Goal: Navigation & Orientation: Find specific page/section

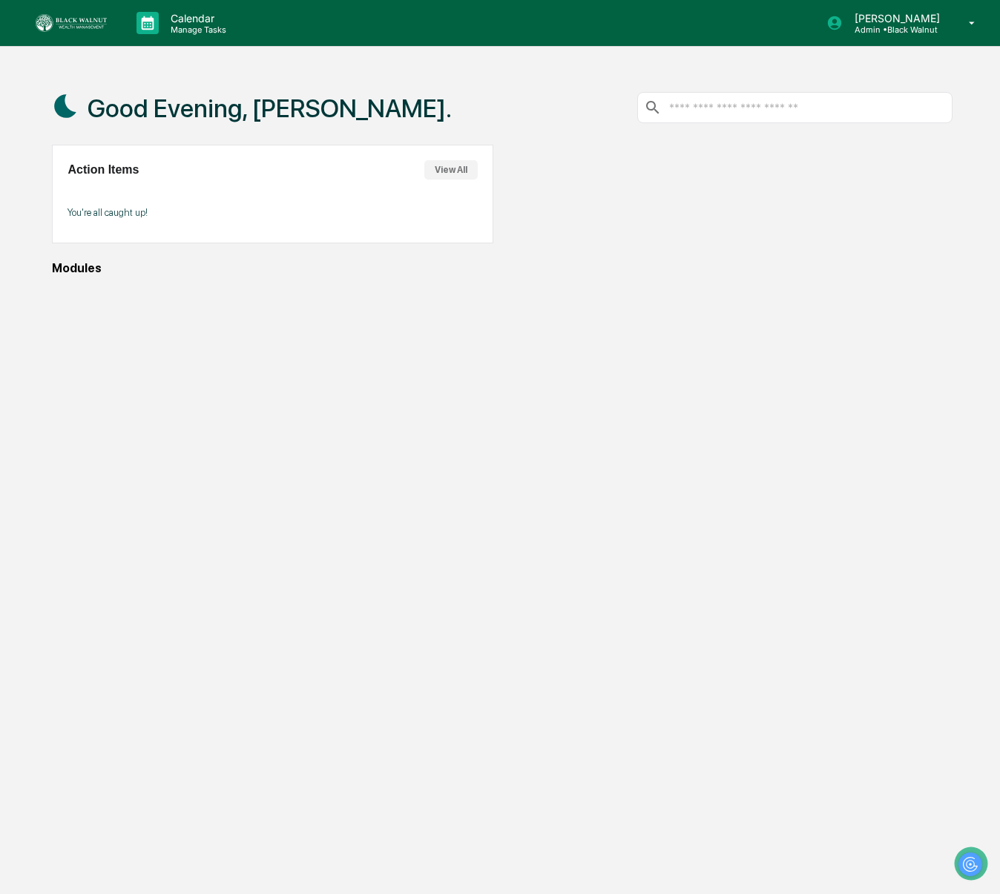
click at [448, 164] on button "View All" at bounding box center [450, 169] width 53 height 19
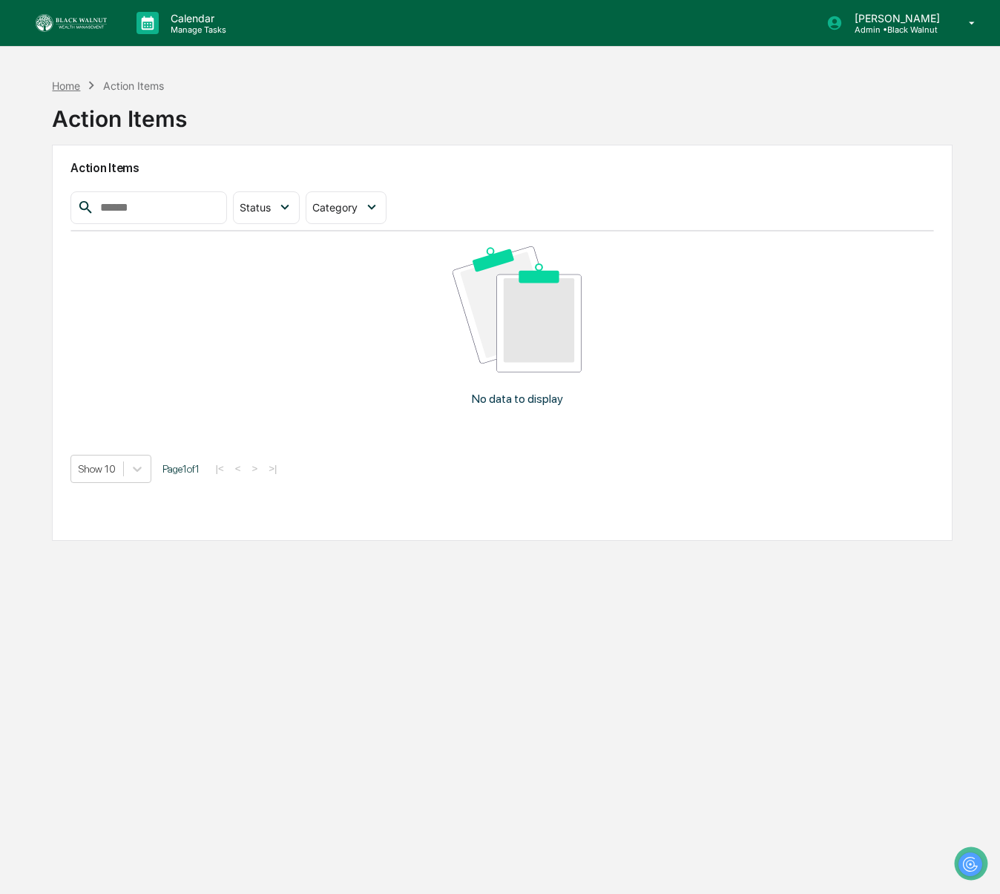
click at [62, 82] on div "Home" at bounding box center [66, 85] width 28 height 13
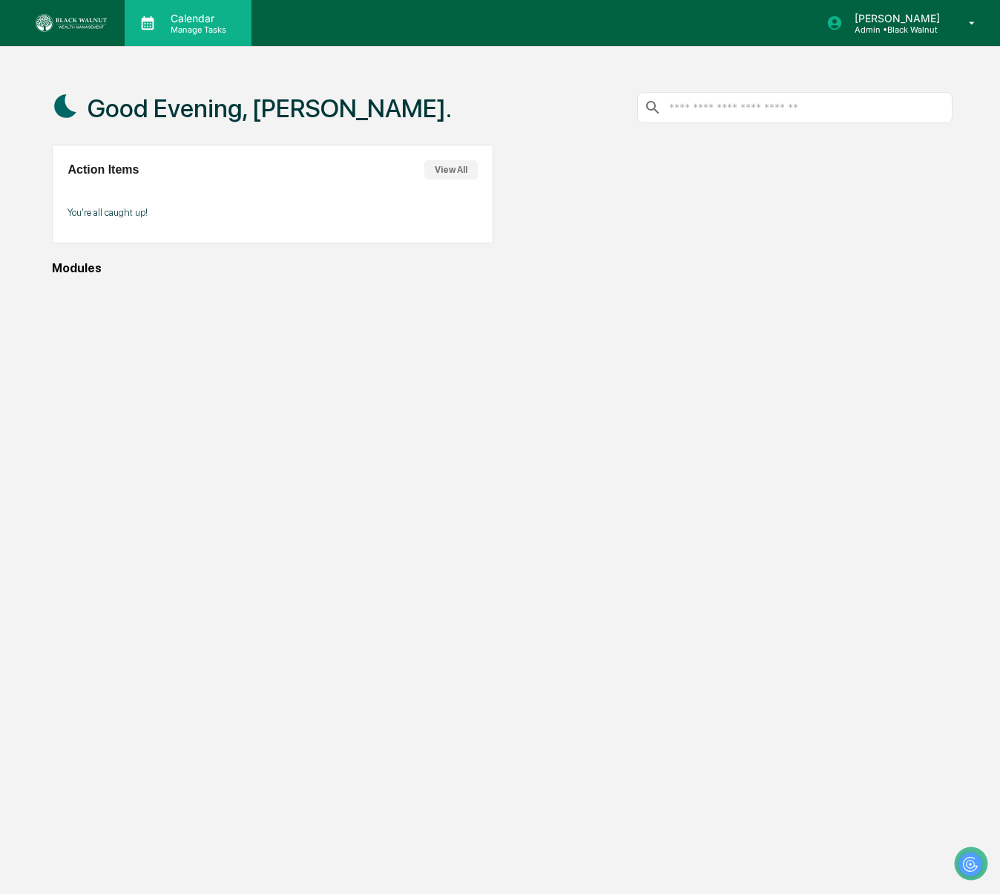
click at [194, 22] on p "Calendar" at bounding box center [196, 18] width 75 height 13
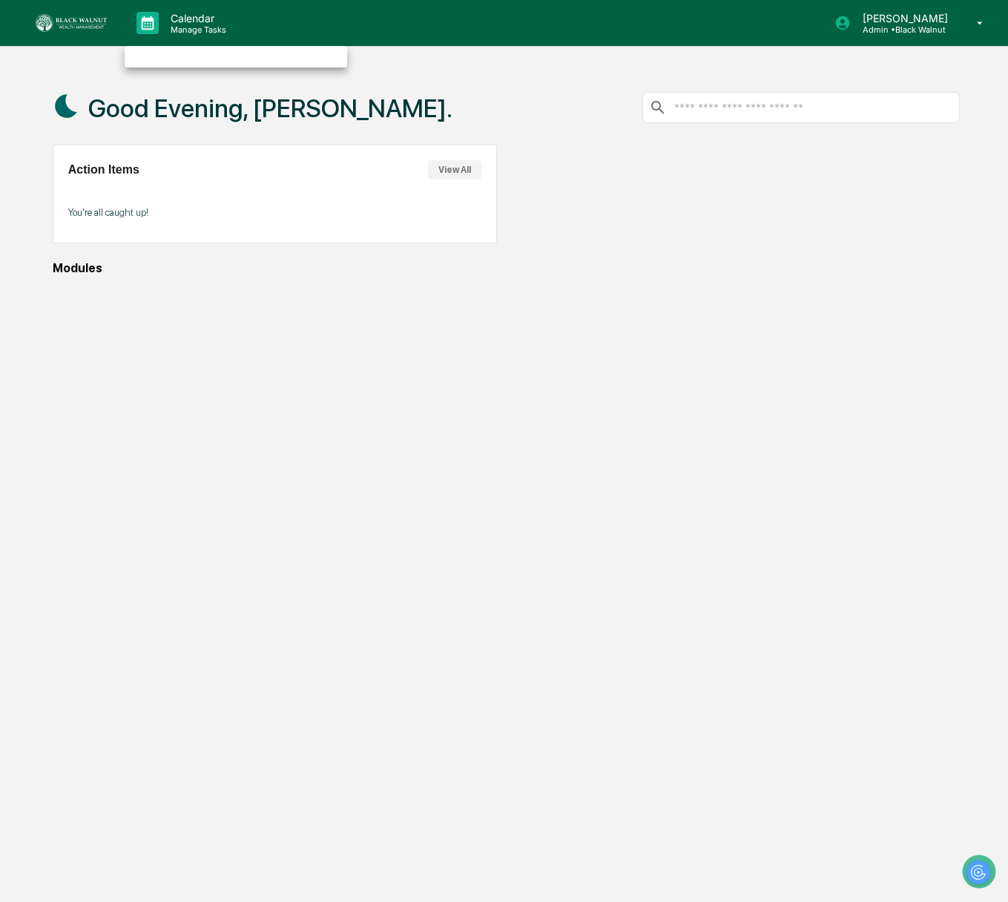
click at [189, 58] on ul at bounding box center [236, 57] width 223 height 22
click at [145, 19] on div at bounding box center [504, 451] width 1008 height 902
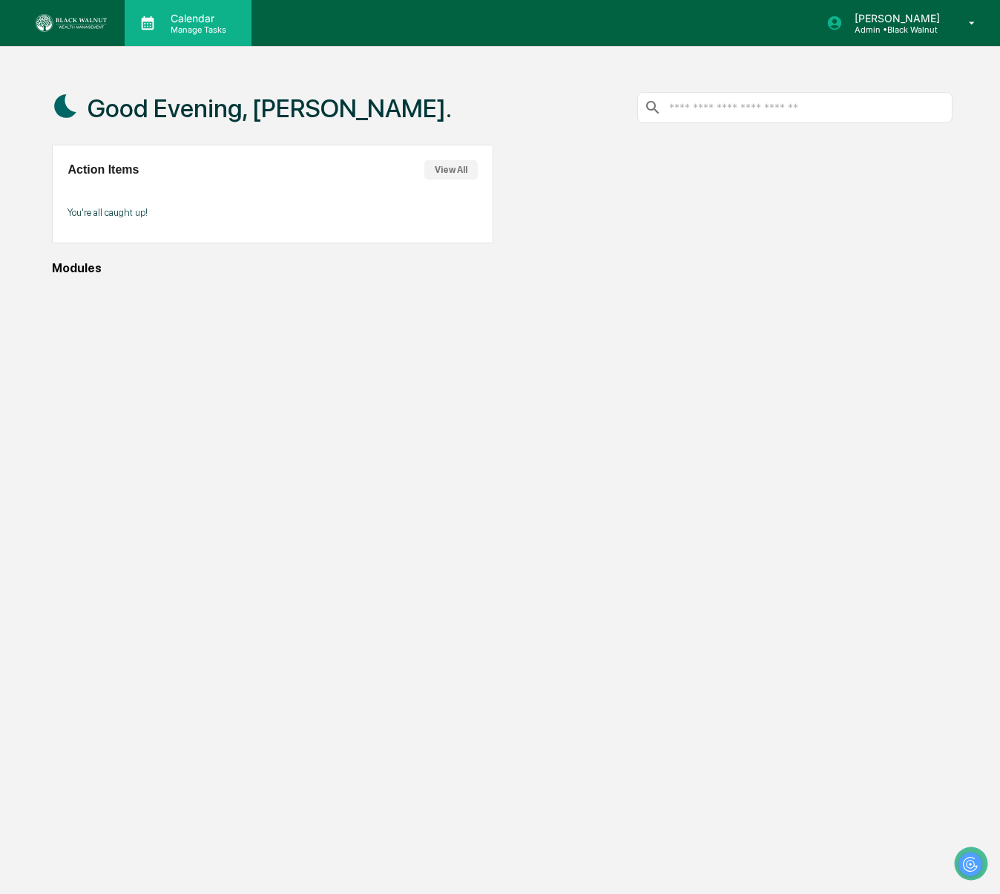
click at [145, 22] on icon at bounding box center [148, 23] width 22 height 22
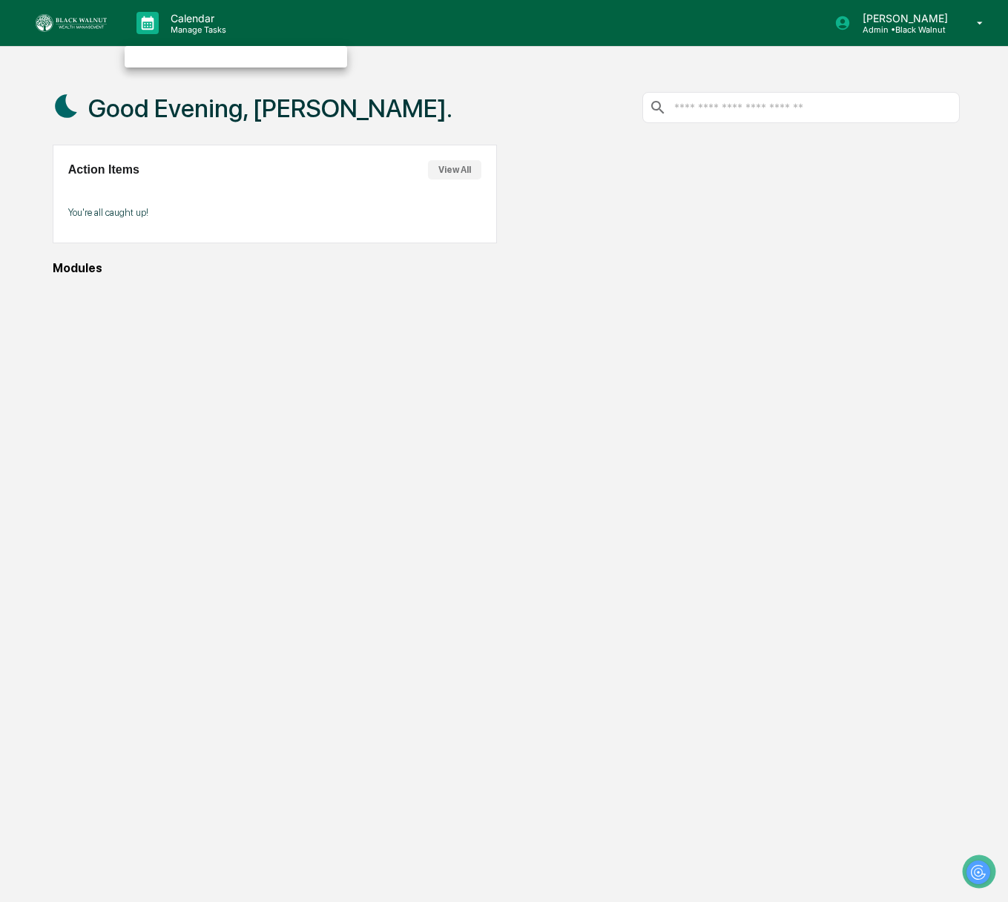
click at [163, 51] on ul at bounding box center [236, 57] width 223 height 22
click at [246, 57] on ul at bounding box center [236, 57] width 223 height 22
